Goal: Information Seeking & Learning: Learn about a topic

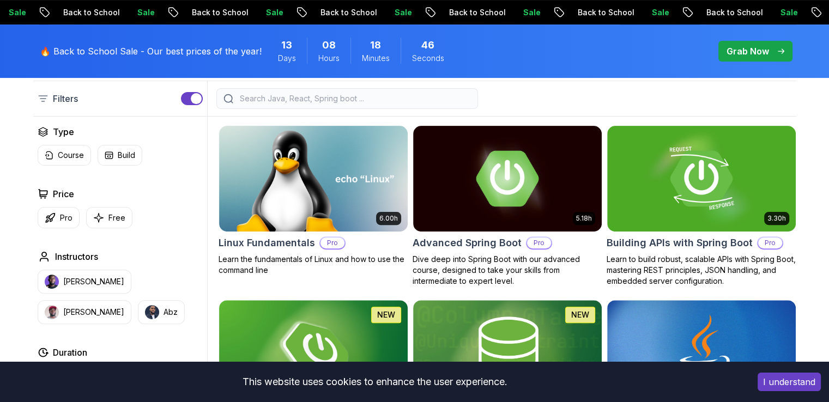
click at [789, 378] on button "I understand" at bounding box center [789, 382] width 63 height 19
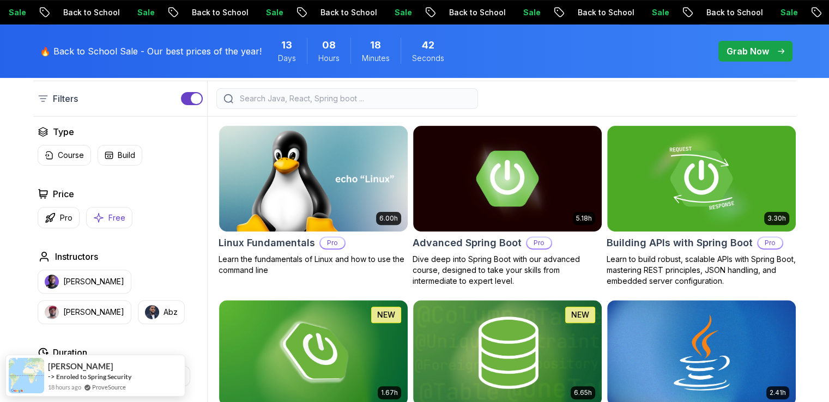
click at [96, 215] on icon "button" at bounding box center [98, 217] width 11 height 11
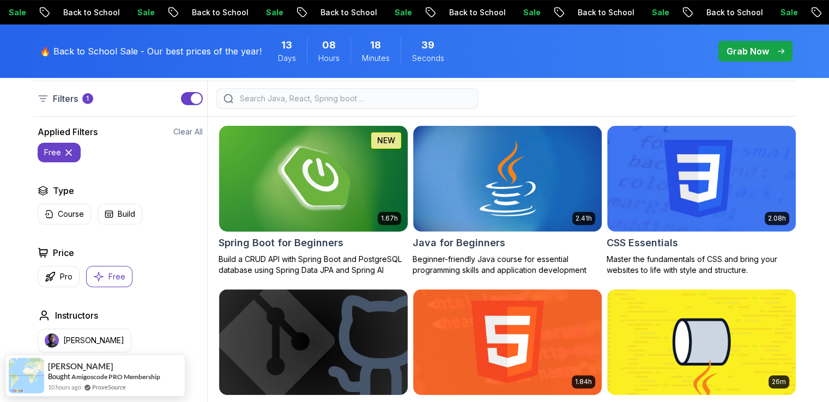
click at [343, 240] on div "Spring Boot for Beginners" at bounding box center [314, 242] width 190 height 15
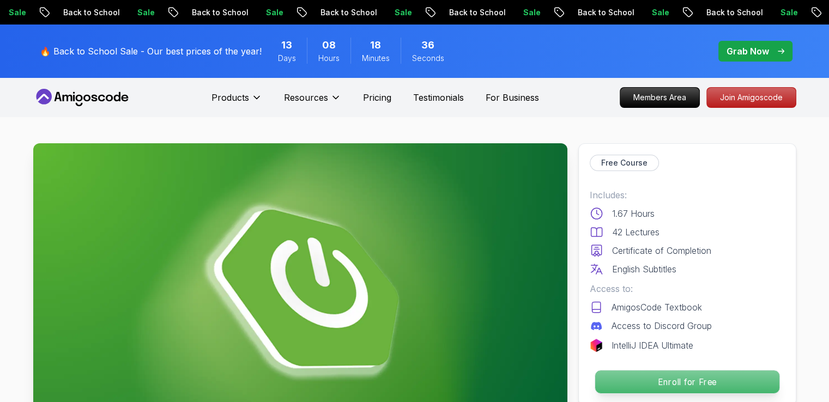
click at [673, 381] on p "Enroll for Free" at bounding box center [687, 382] width 184 height 23
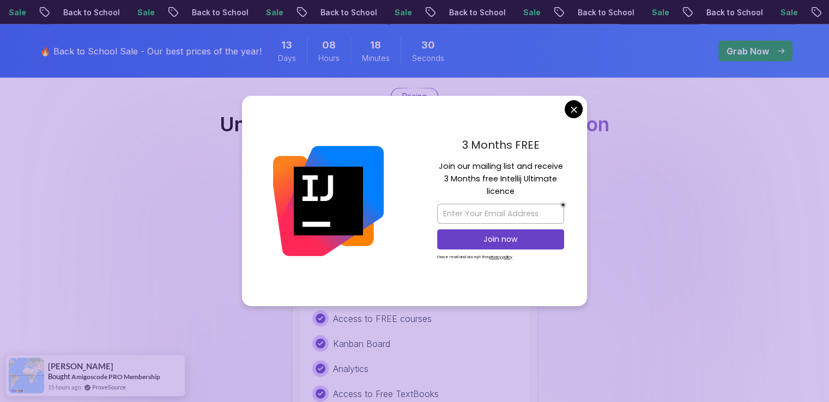
scroll to position [2325, 0]
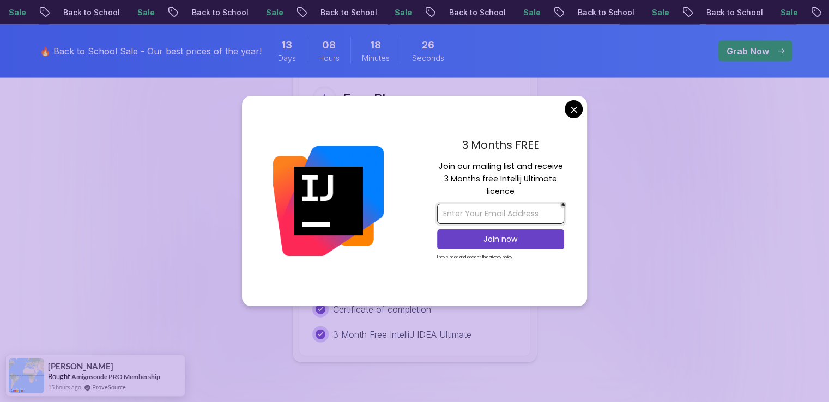
click at [532, 215] on input "email" at bounding box center [500, 214] width 127 height 20
type input "vermayash917@gmail.com"
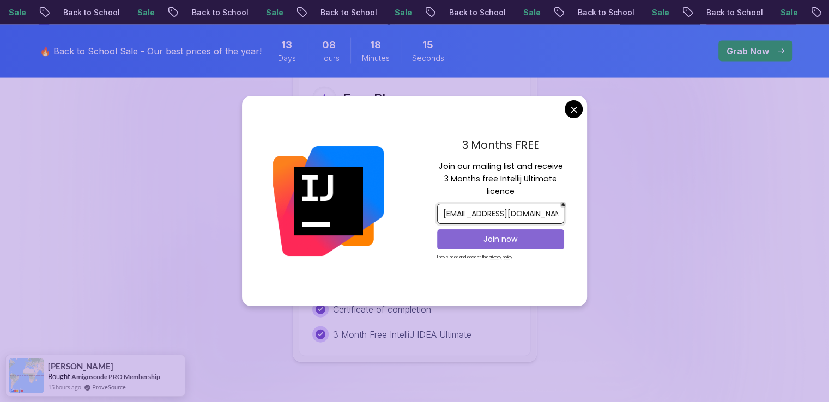
click at [515, 234] on p "Join now" at bounding box center [500, 239] width 103 height 11
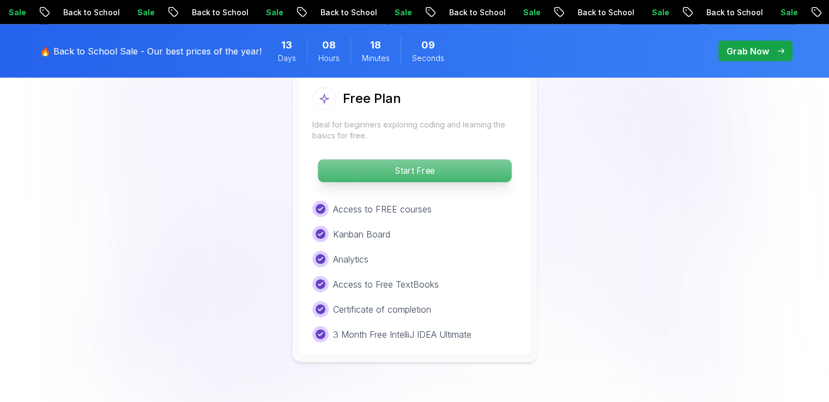
click at [480, 160] on p "Start Free" at bounding box center [415, 171] width 194 height 23
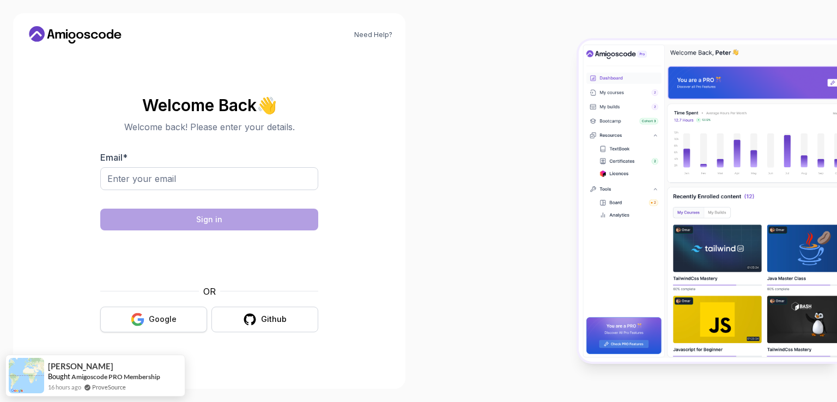
click at [173, 312] on button "Google" at bounding box center [153, 320] width 107 height 26
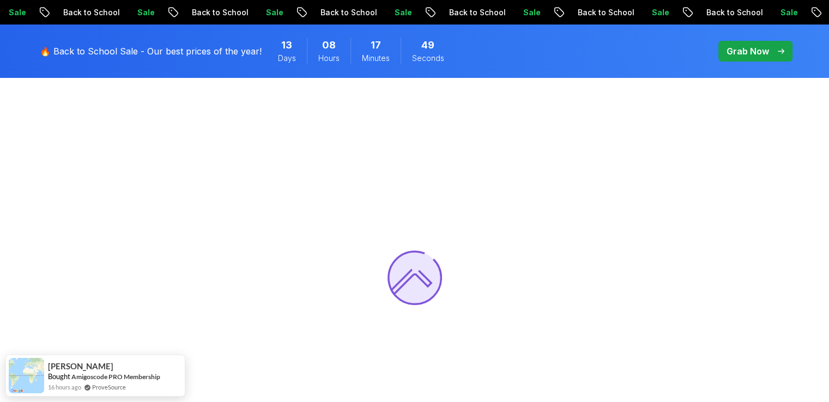
scroll to position [3, 0]
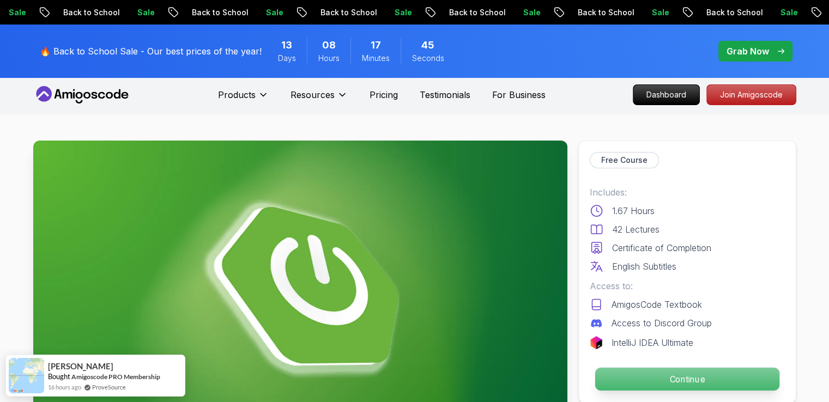
click at [687, 378] on p "Continue" at bounding box center [687, 379] width 184 height 23
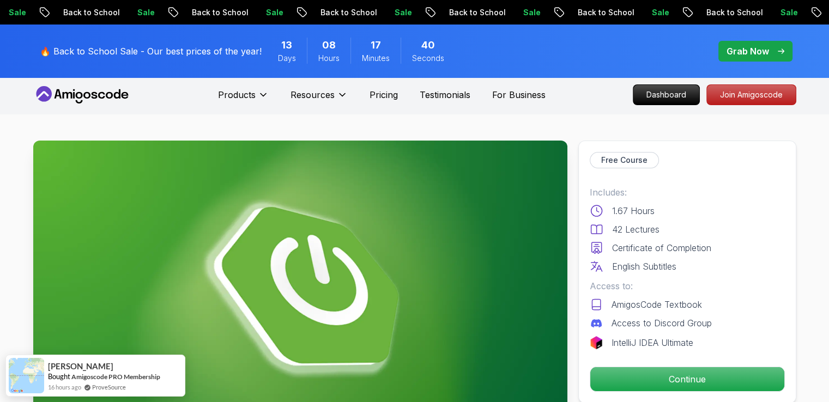
scroll to position [129, 0]
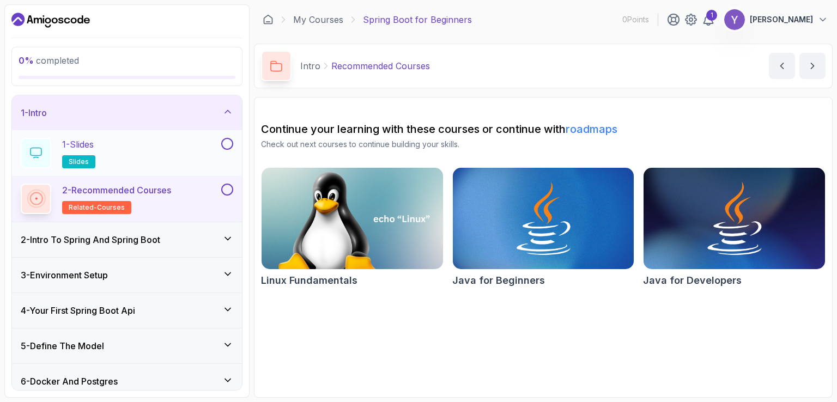
click at [220, 149] on button "1 - Slides slides" at bounding box center [127, 153] width 213 height 31
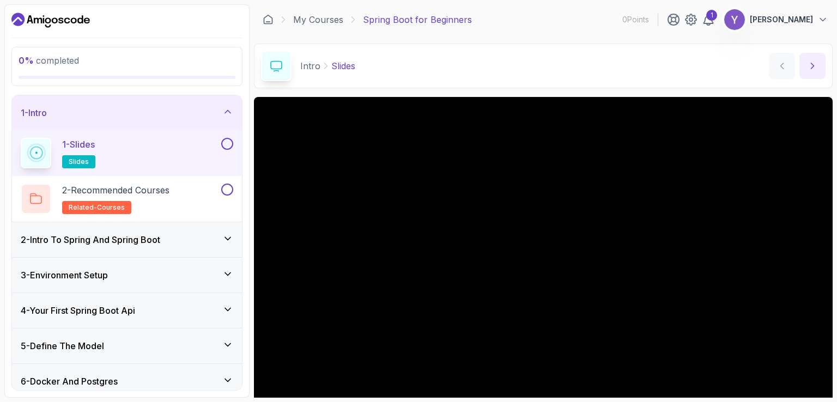
click at [813, 68] on icon "next content" at bounding box center [812, 66] width 11 height 11
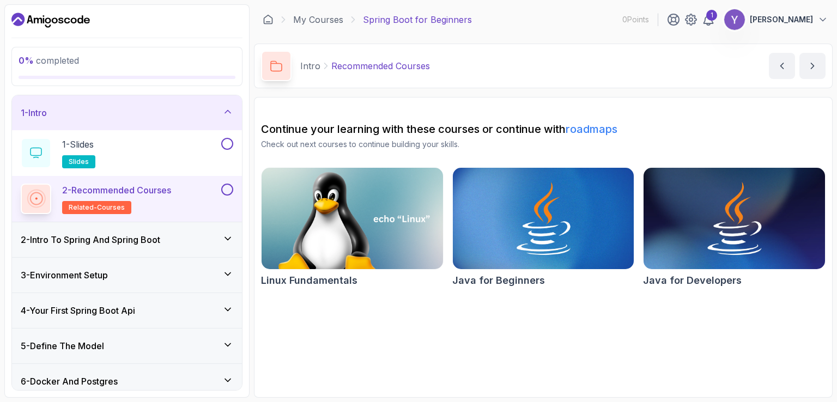
click at [175, 238] on div "2 - Intro To Spring And Spring Boot" at bounding box center [127, 239] width 213 height 13
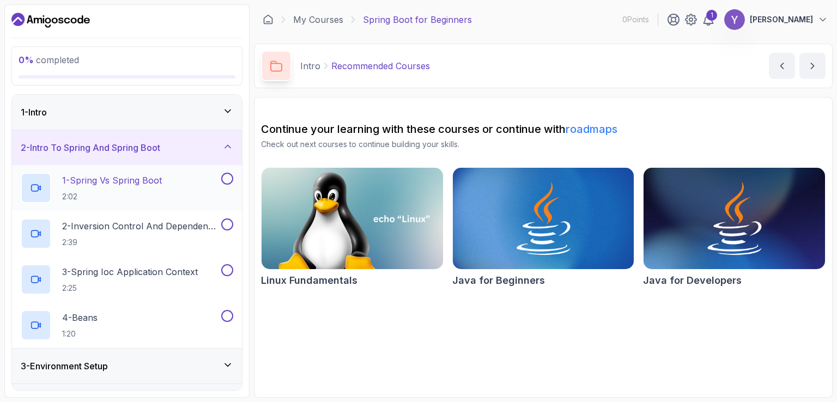
click at [160, 187] on h2 "1 - Spring Vs Spring Boot 2:02" at bounding box center [112, 188] width 100 height 28
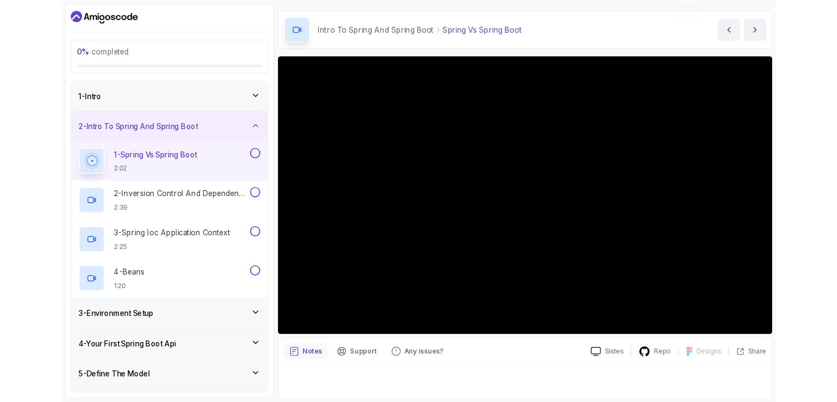
scroll to position [100, 0]
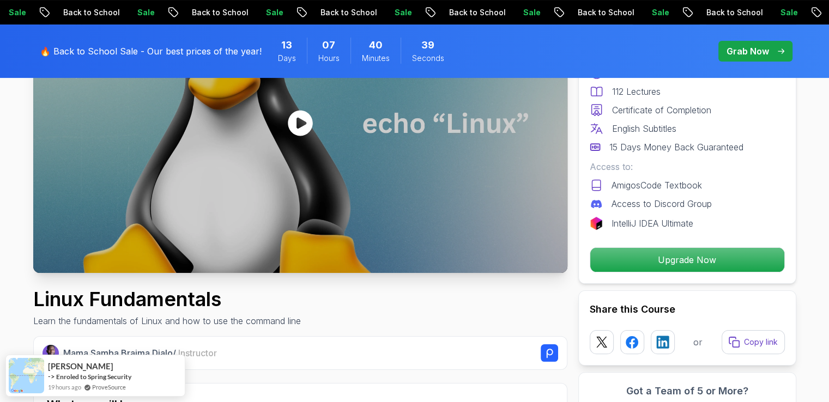
scroll to position [173, 0]
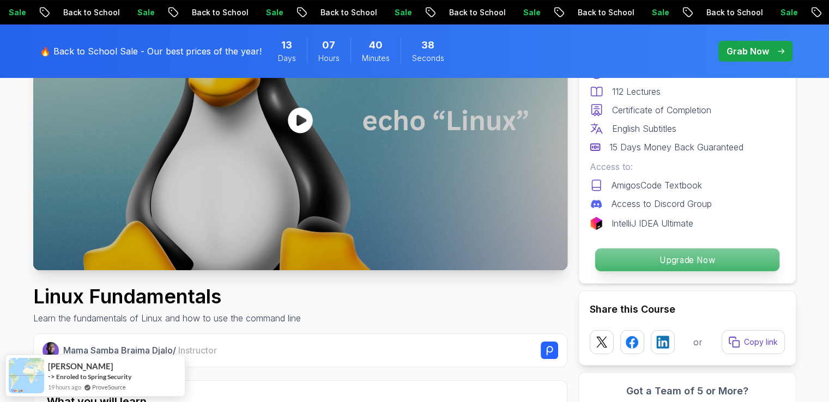
click at [643, 259] on p "Upgrade Now" at bounding box center [687, 260] width 184 height 23
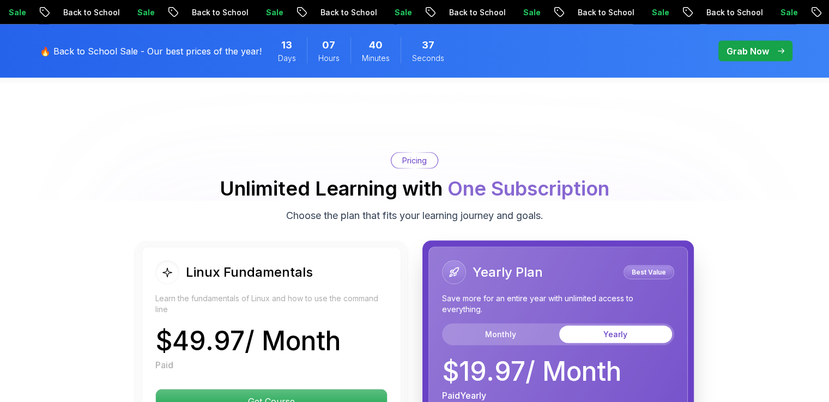
scroll to position [2414, 0]
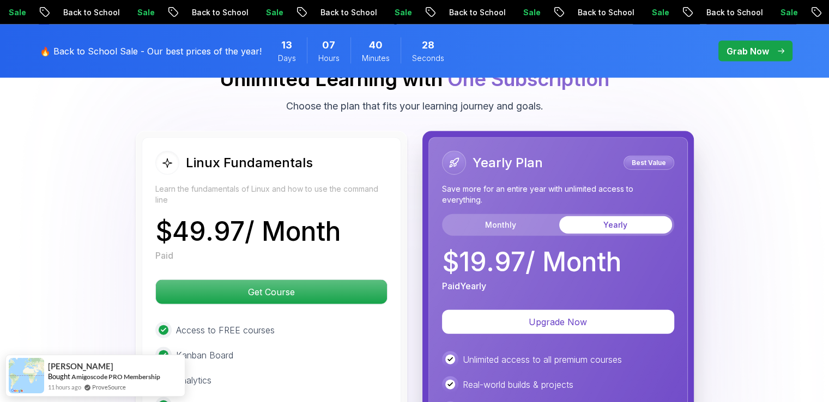
scroll to position [2453, 0]
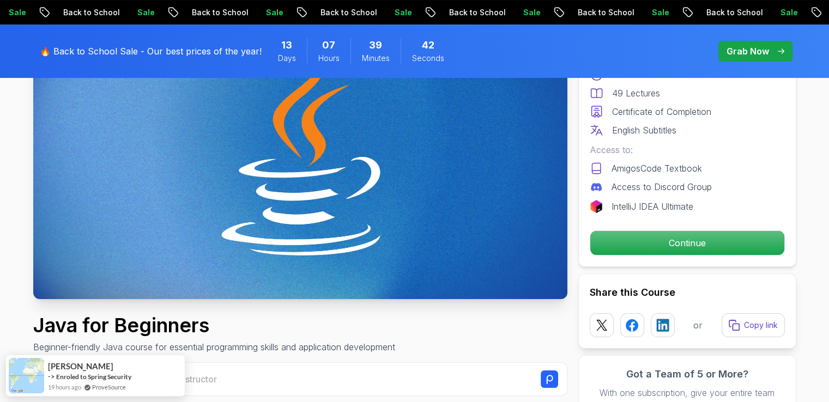
scroll to position [151, 0]
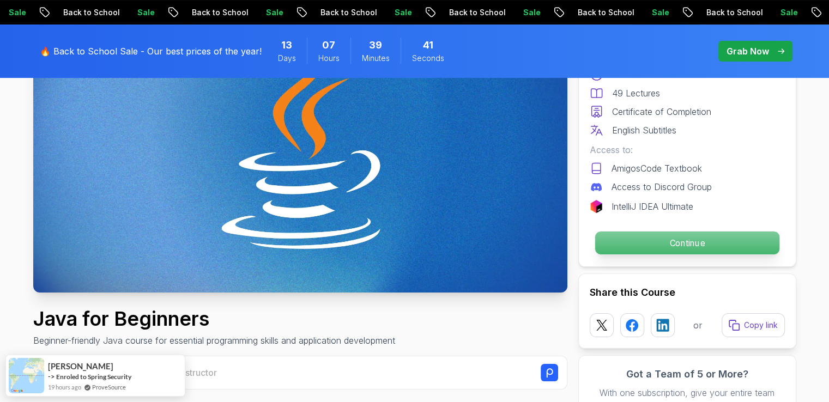
click at [655, 249] on p "Continue" at bounding box center [687, 243] width 184 height 23
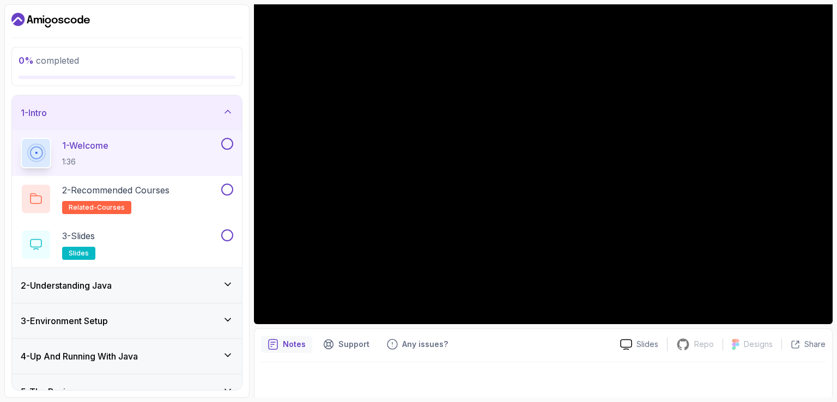
scroll to position [100, 0]
